Goal: Information Seeking & Learning: Learn about a topic

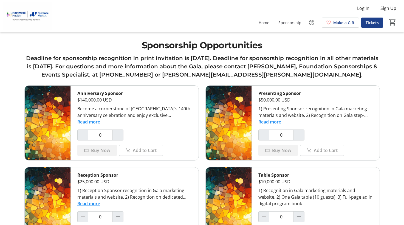
scroll to position [46, 0]
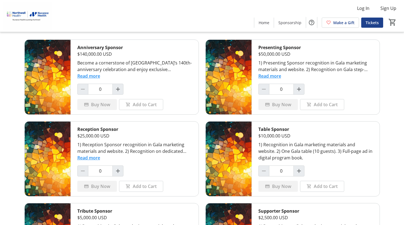
click at [92, 74] on button "Read more" at bounding box center [88, 76] width 23 height 7
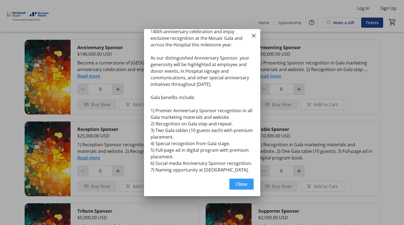
scroll to position [22, 0]
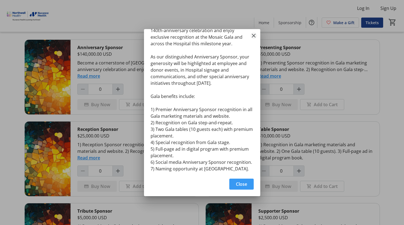
click at [254, 33] on mat-icon "Close" at bounding box center [253, 35] width 7 height 7
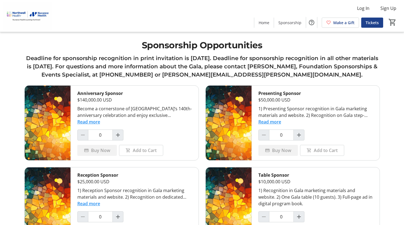
scroll to position [46, 0]
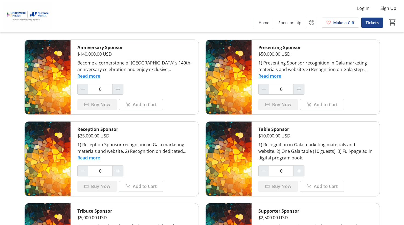
click at [268, 78] on button "Read more" at bounding box center [269, 76] width 23 height 7
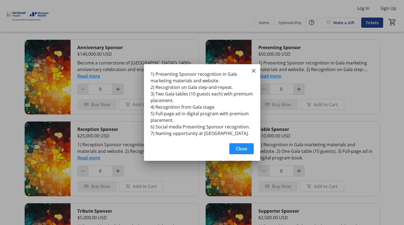
scroll to position [0, 0]
click at [251, 71] on tr-shared-ui-information-dialog-ui "1) Presenting Sponsor recognition in Gala marketing materials and website. 2) R…" at bounding box center [202, 112] width 116 height 96
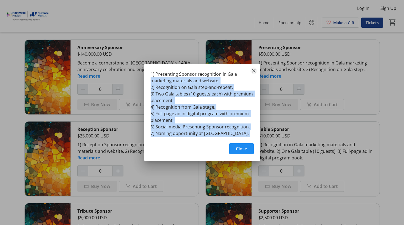
click at [254, 69] on mat-icon "Close" at bounding box center [253, 70] width 7 height 7
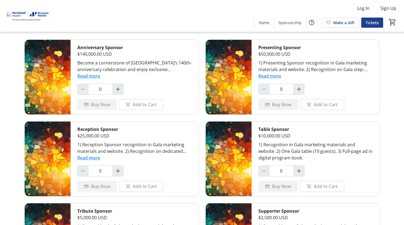
scroll to position [183, 0]
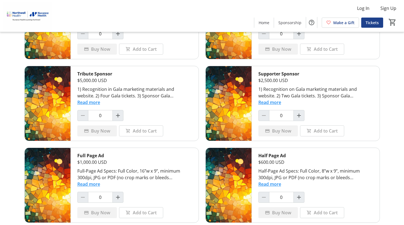
click at [270, 98] on div "1) Recognition on Gala marketing materials and website. 2) Two Gala tickets. 3)…" at bounding box center [315, 92] width 115 height 13
click at [268, 103] on button "Read more" at bounding box center [269, 102] width 23 height 7
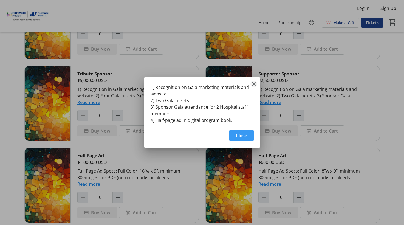
click at [253, 86] on mat-icon "Close" at bounding box center [253, 84] width 7 height 7
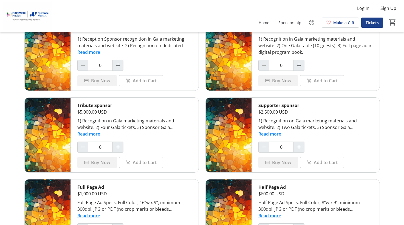
scroll to position [106, 0]
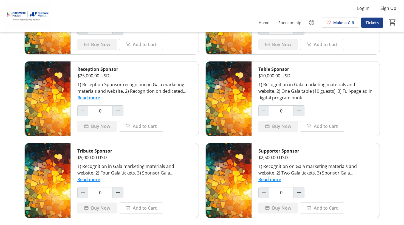
click at [93, 179] on button "Read more" at bounding box center [88, 179] width 23 height 7
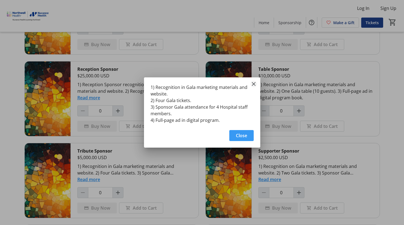
click at [252, 81] on mat-icon "Close" at bounding box center [253, 84] width 7 height 7
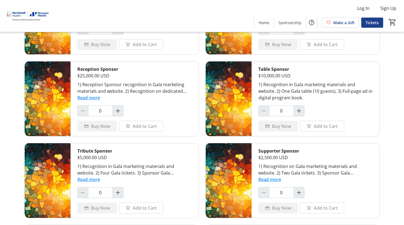
scroll to position [106, 0]
click at [91, 95] on button "Read more" at bounding box center [88, 97] width 23 height 7
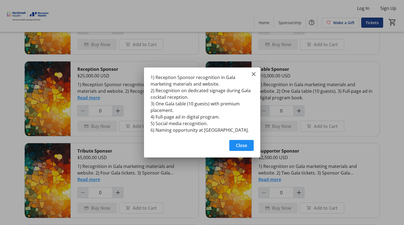
scroll to position [0, 0]
click at [258, 76] on div "1) Reception Sponsor recognition in Gala marketing materials and website. 2) Re…" at bounding box center [202, 101] width 116 height 69
click at [249, 77] on div "1) Reception Sponsor recognition in Gala marketing materials and website. 2) Re…" at bounding box center [202, 101] width 116 height 69
click at [251, 75] on mat-icon "Close" at bounding box center [253, 74] width 7 height 7
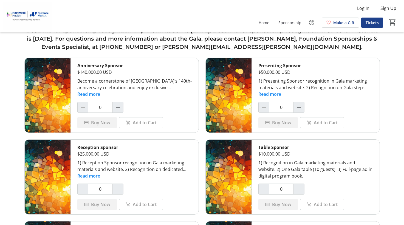
scroll to position [15, 0]
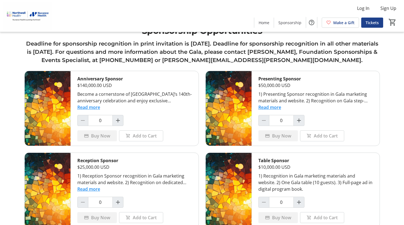
click at [264, 106] on button "Read more" at bounding box center [269, 107] width 23 height 7
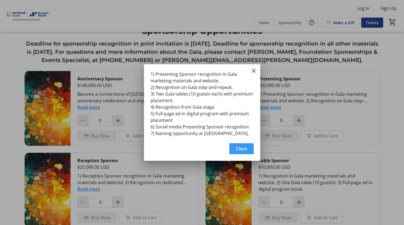
click at [253, 70] on mat-icon "Close" at bounding box center [253, 70] width 7 height 7
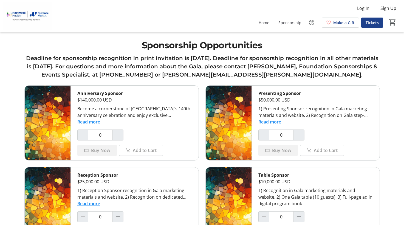
click at [90, 123] on button "Read more" at bounding box center [88, 121] width 23 height 7
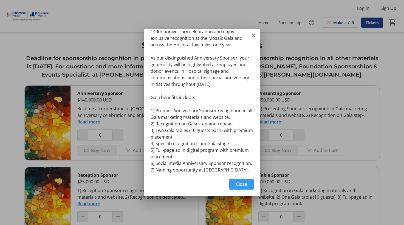
scroll to position [22, 0]
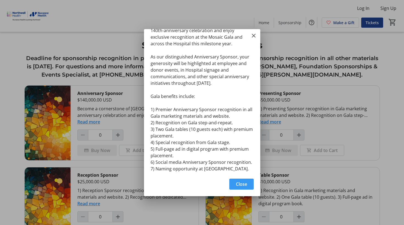
click at [291, 88] on div at bounding box center [202, 112] width 404 height 225
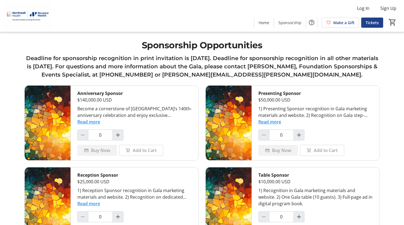
click at [271, 122] on button "Read more" at bounding box center [269, 121] width 23 height 7
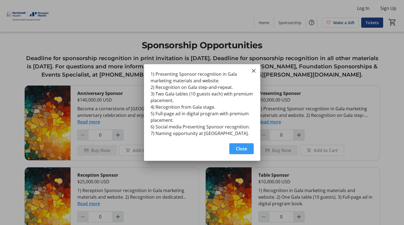
click at [257, 74] on div "1) Presenting Sponsor recognition in Gala marketing materials and website. 2) R…" at bounding box center [202, 102] width 116 height 76
click at [254, 72] on mat-icon "Close" at bounding box center [253, 70] width 7 height 7
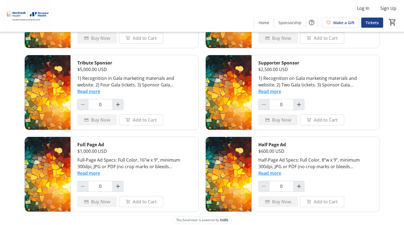
scroll to position [197, 0]
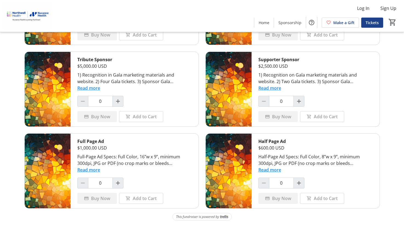
click at [277, 89] on button "Read more" at bounding box center [269, 88] width 23 height 7
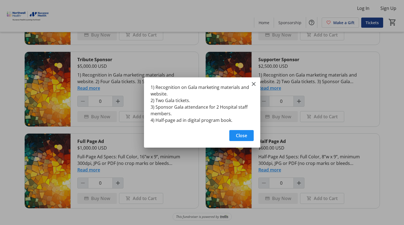
scroll to position [0, 0]
click at [250, 86] on div "1) Recognition on Gala marketing materials and website. 2) Two Gala tickets. 3)…" at bounding box center [202, 101] width 116 height 49
click at [254, 85] on mat-icon "Close" at bounding box center [253, 84] width 7 height 7
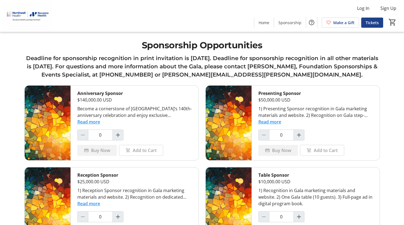
scroll to position [197, 0]
